Goal: Task Accomplishment & Management: Use online tool/utility

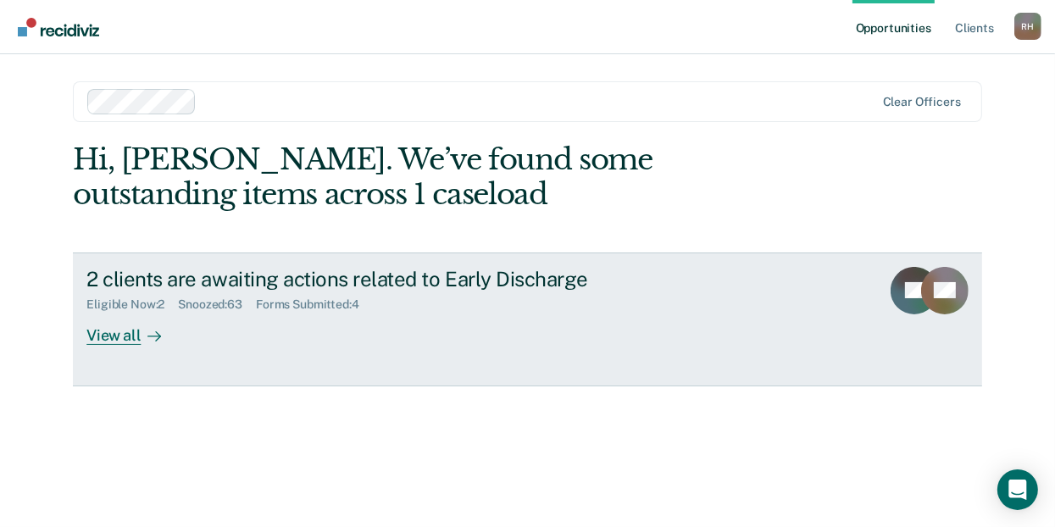
click at [109, 331] on div "View all" at bounding box center [133, 328] width 95 height 33
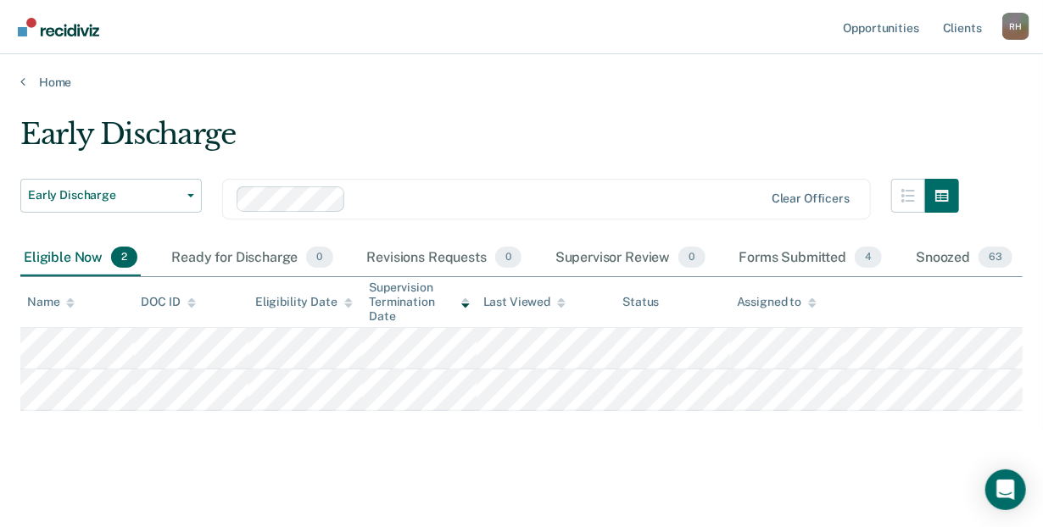
click at [446, 120] on div "Early Discharge" at bounding box center [489, 141] width 938 height 48
click at [535, 109] on main "Early Discharge Early Discharge Early Discharge Clear officers Eligible Now 2 R…" at bounding box center [521, 309] width 1043 height 438
